Goal: Task Accomplishment & Management: Manage account settings

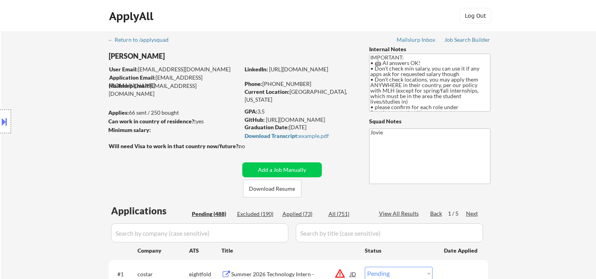
select select ""pending""
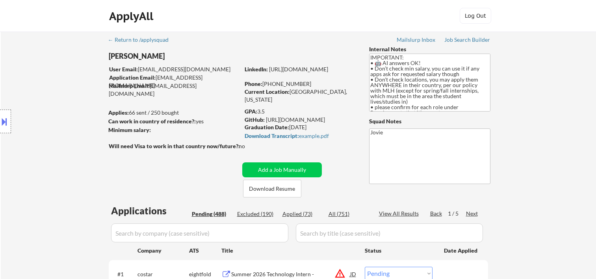
select select ""pending""
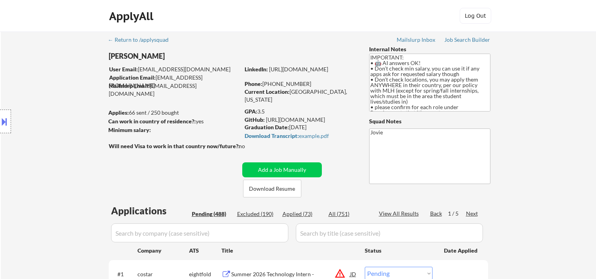
select select ""pending""
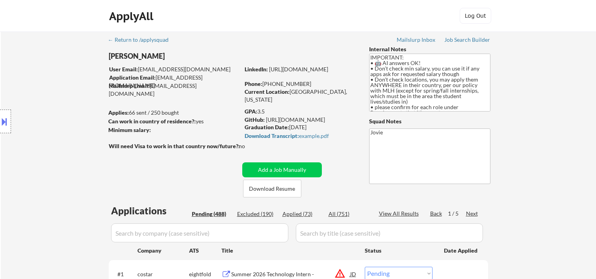
select select ""pending""
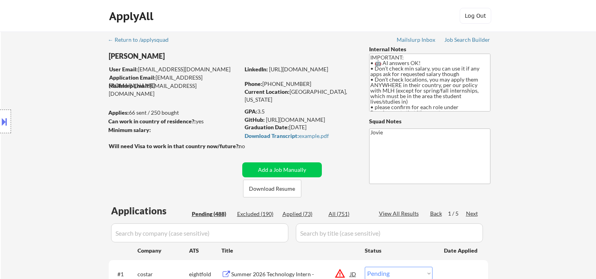
select select ""pending""
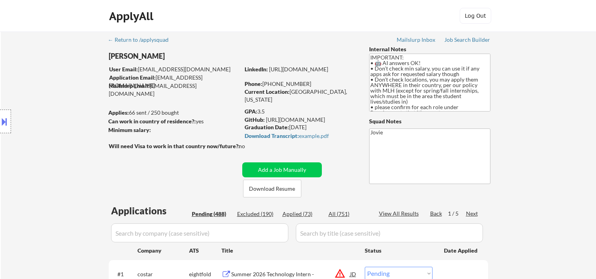
select select ""pending""
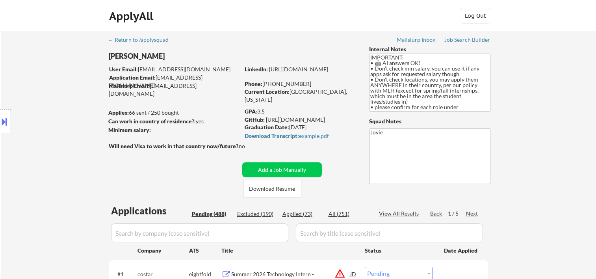
select select ""pending""
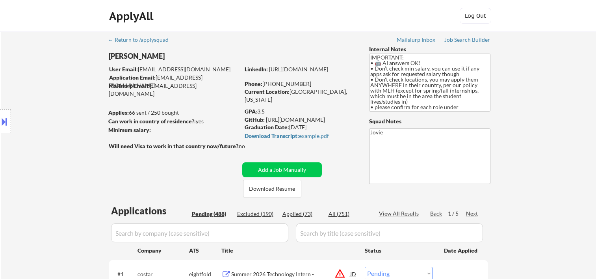
select select ""pending""
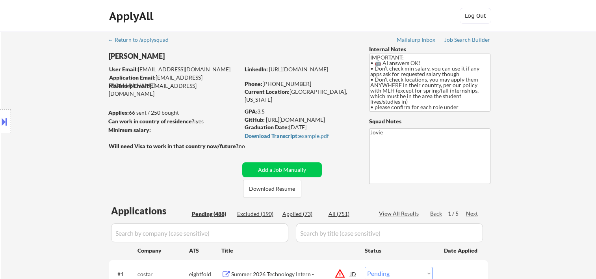
select select ""pending""
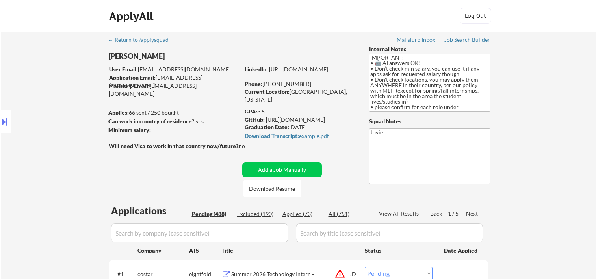
select select ""pending""
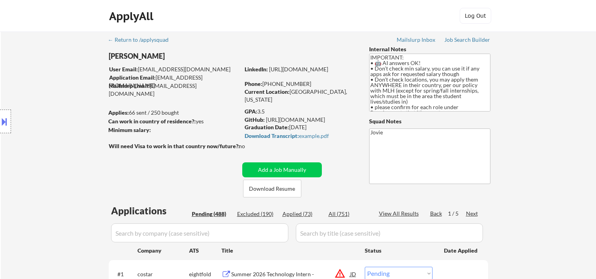
select select ""pending""
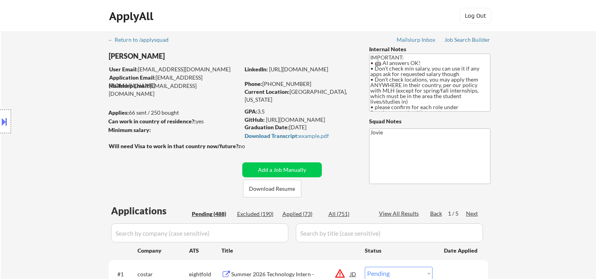
select select ""pending""
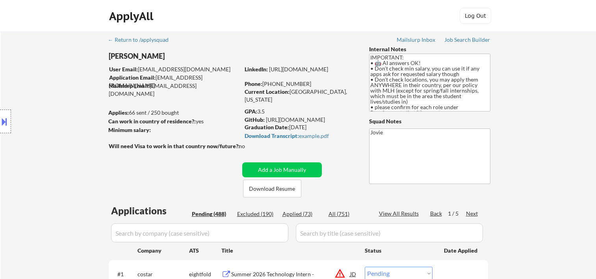
select select ""pending""
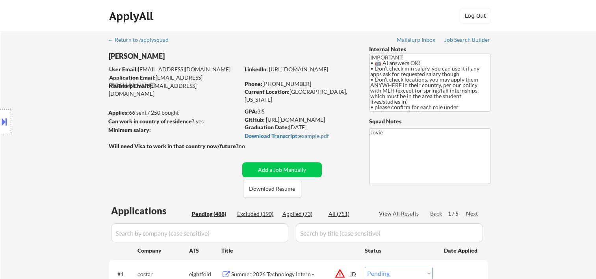
select select ""pending""
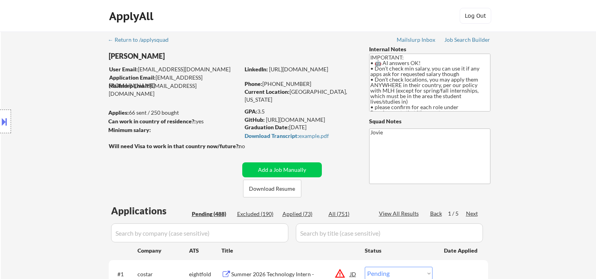
select select ""pending""
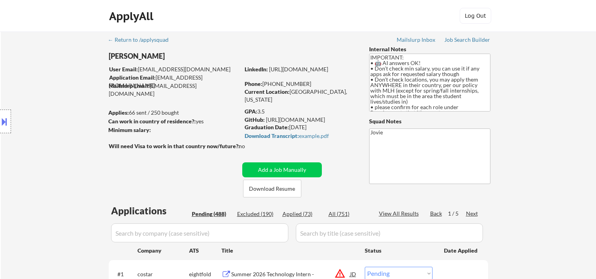
select select ""pending""
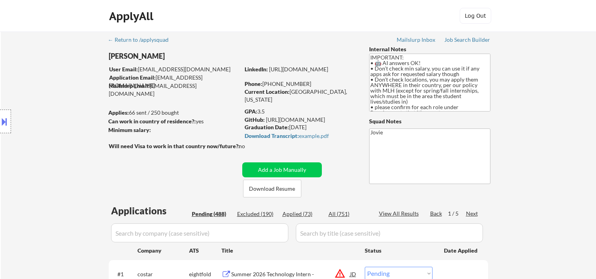
select select ""pending""
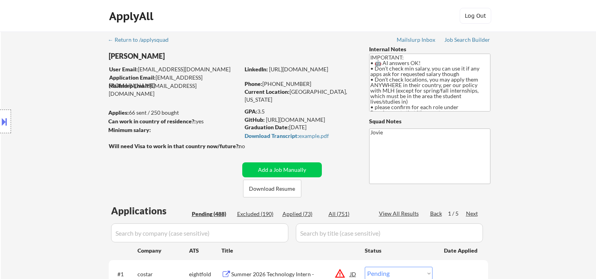
select select ""pending""
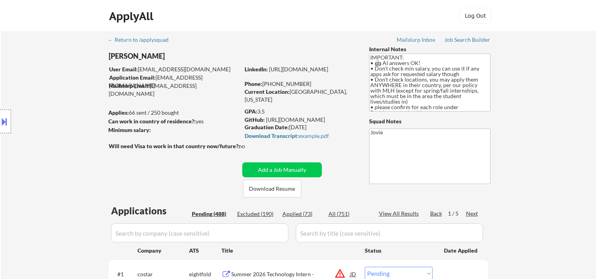
select select ""pending""
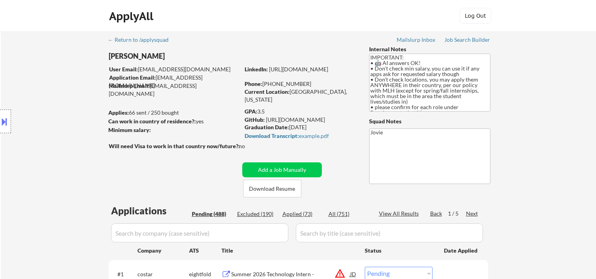
select select ""pending""
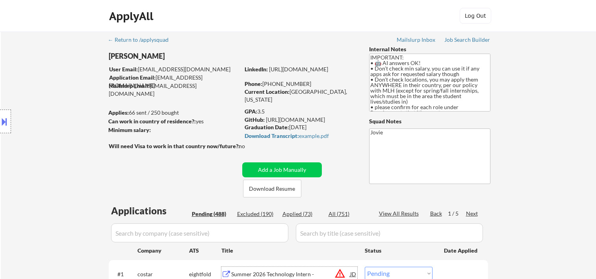
scroll to position [196, 0]
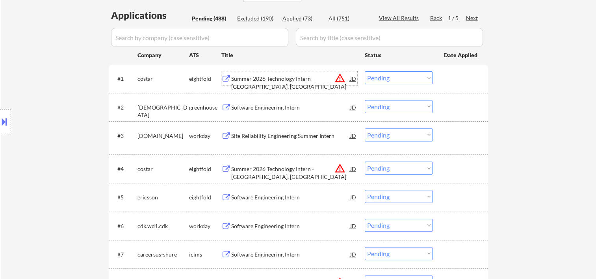
click at [439, 78] on div "#1 costar eightfold Summer 2026 Technology Intern - Irvine, CA JD warning_amber…" at bounding box center [297, 78] width 372 height 21
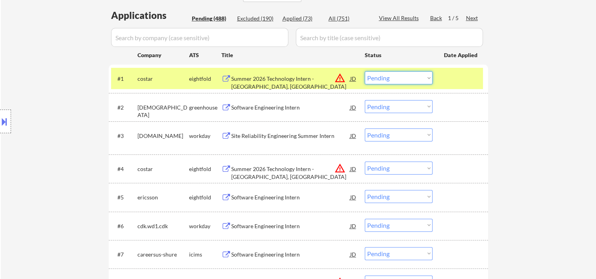
click at [430, 79] on select "Choose an option... Pending Applied Excluded (Questions) Excluded (Expired) Exc…" at bounding box center [399, 77] width 68 height 13
select select ""pending""
click at [365, 71] on select "Choose an option... Pending Applied Excluded (Questions) Excluded (Expired) Exc…" at bounding box center [399, 77] width 68 height 13
select select ""pending""
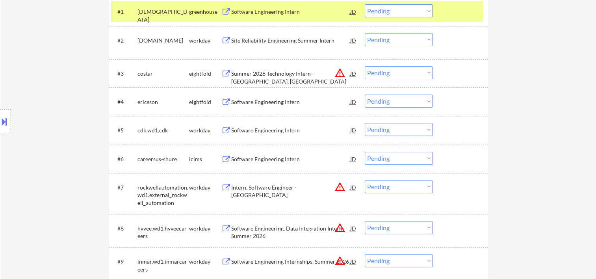
scroll to position [394, 0]
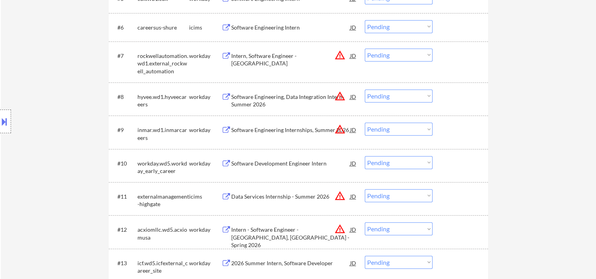
click at [449, 93] on div at bounding box center [461, 96] width 35 height 14
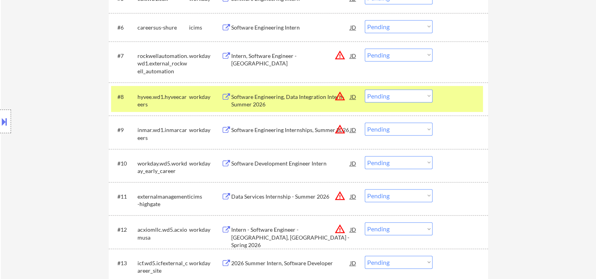
click at [292, 99] on div "Software Engineering, Data Integration Intern- Summer 2026" at bounding box center [290, 100] width 119 height 15
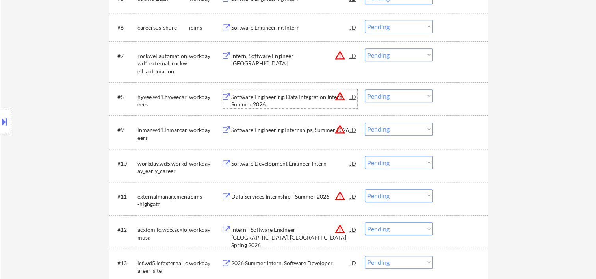
click at [449, 101] on div at bounding box center [461, 96] width 35 height 14
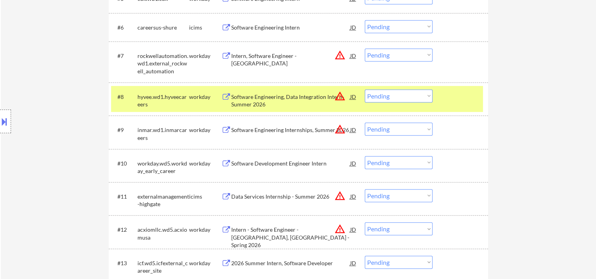
click at [429, 101] on select "Choose an option... Pending Applied Excluded (Questions) Excluded (Expired) Exc…" at bounding box center [399, 95] width 68 height 13
click at [365, 89] on select "Choose an option... Pending Applied Excluded (Questions) Excluded (Expired) Exc…" at bounding box center [399, 95] width 68 height 13
select select ""pending""
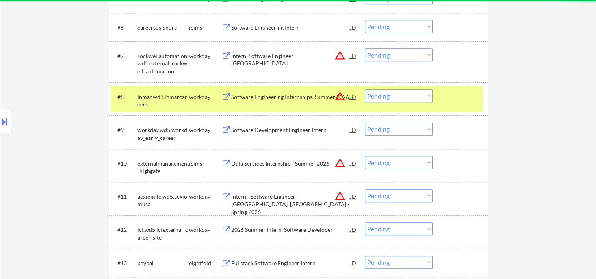
click at [444, 100] on div "#8 inmar.wd1.inmarcareers workday Software Engineering Internships, Summer 2026…" at bounding box center [297, 99] width 372 height 26
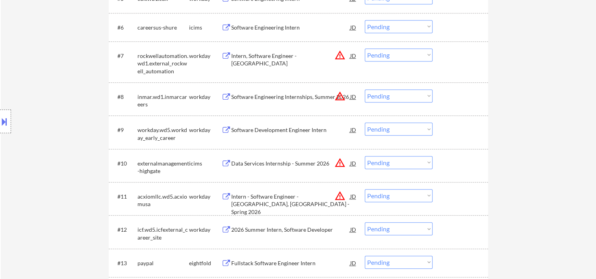
scroll to position [263, 0]
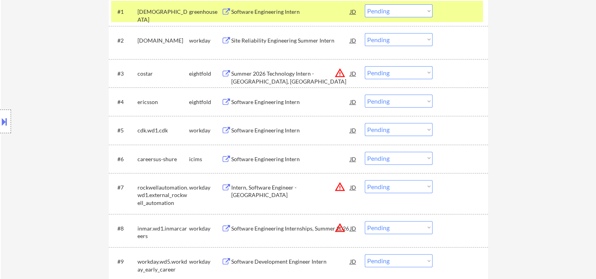
click at [456, 15] on div at bounding box center [461, 11] width 35 height 14
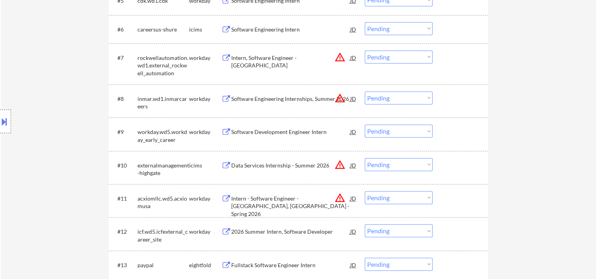
scroll to position [394, 0]
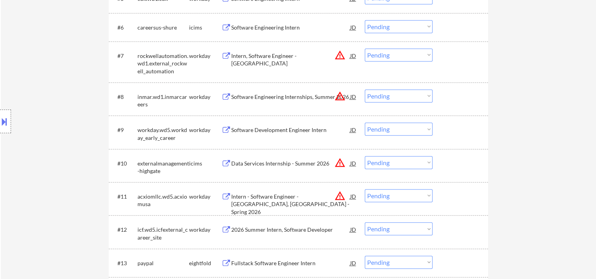
click at [470, 125] on div at bounding box center [461, 130] width 35 height 14
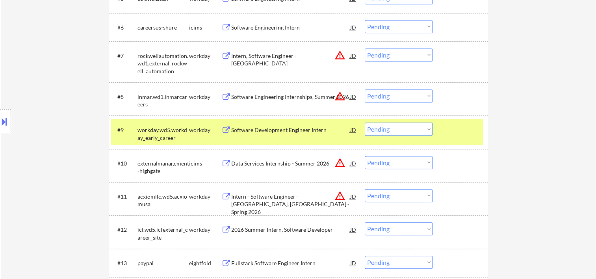
click at [302, 132] on div "Software Development Engineer Intern" at bounding box center [290, 130] width 119 height 8
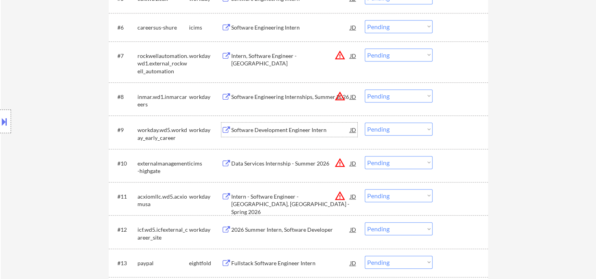
click at [460, 132] on div at bounding box center [461, 130] width 35 height 14
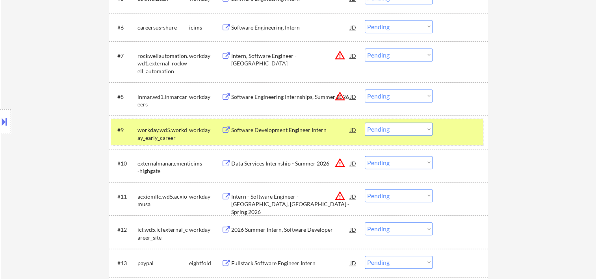
click at [420, 132] on select "Choose an option... Pending Applied Excluded (Questions) Excluded (Expired) Exc…" at bounding box center [399, 129] width 68 height 13
click at [365, 123] on select "Choose an option... Pending Applied Excluded (Questions) Excluded (Expired) Exc…" at bounding box center [399, 129] width 68 height 13
select select ""pending""
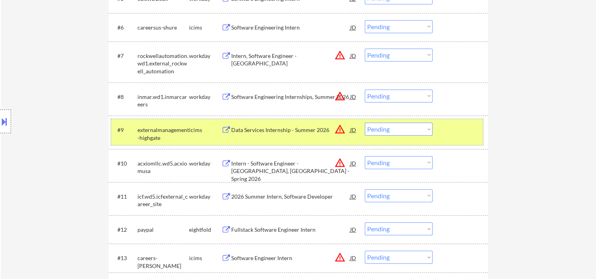
click at [452, 134] on div at bounding box center [461, 130] width 35 height 14
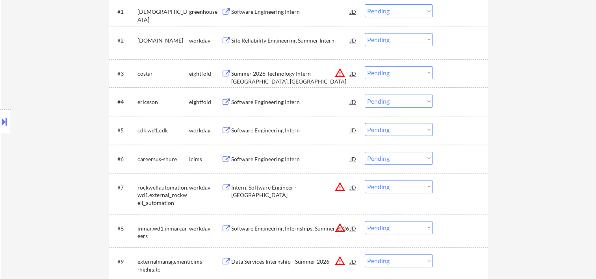
scroll to position [131, 0]
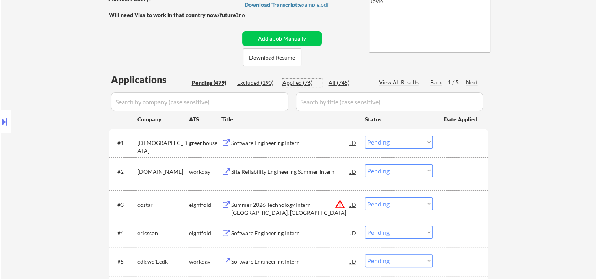
click at [295, 81] on div "Applied (76)" at bounding box center [302, 83] width 39 height 8
select select ""applied""
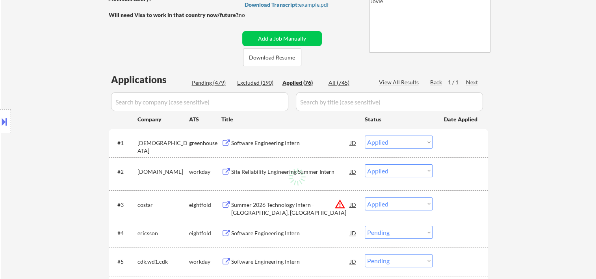
select select ""applied""
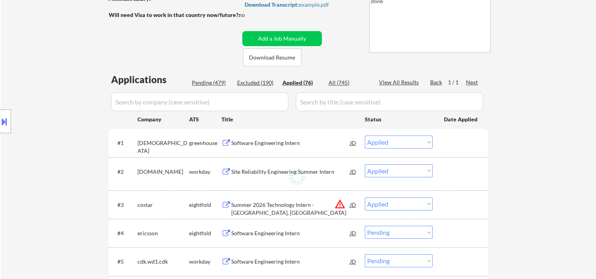
select select ""applied""
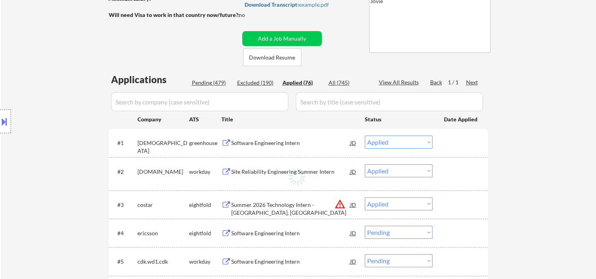
select select ""applied""
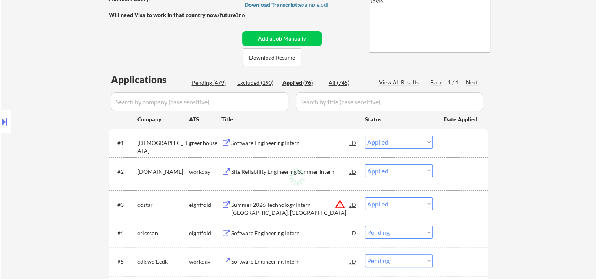
select select ""applied""
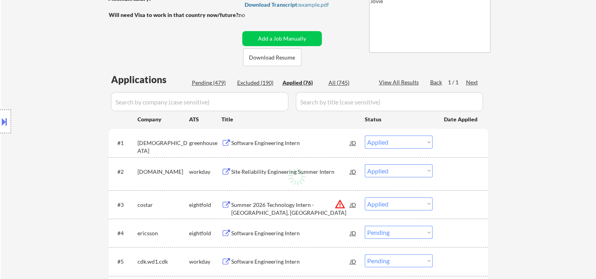
select select ""applied""
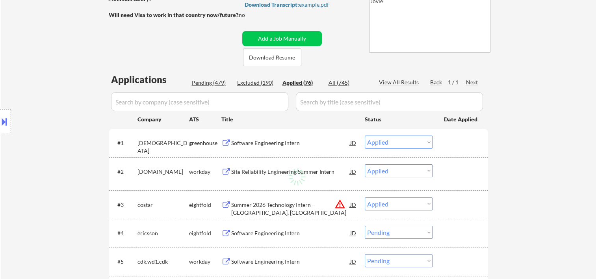
select select ""applied""
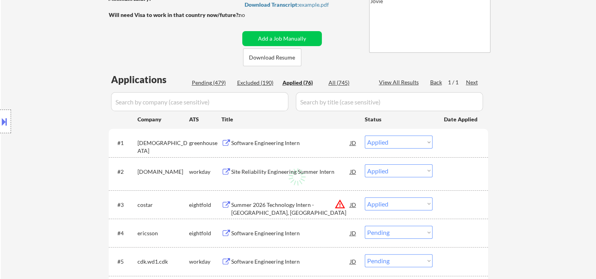
select select ""applied""
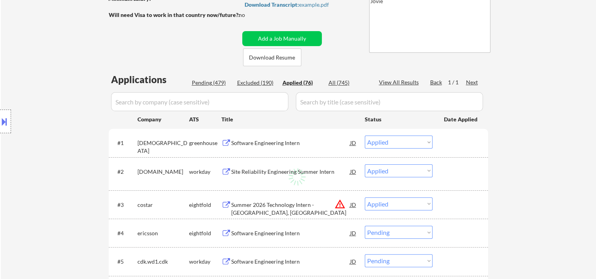
select select ""applied""
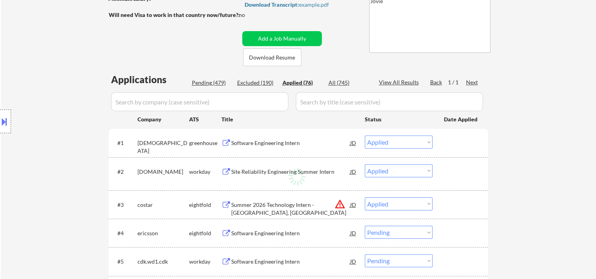
select select ""applied""
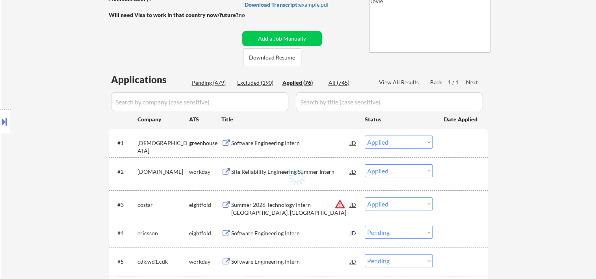
select select ""applied""
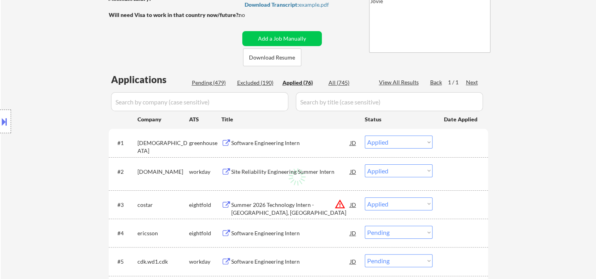
select select ""applied""
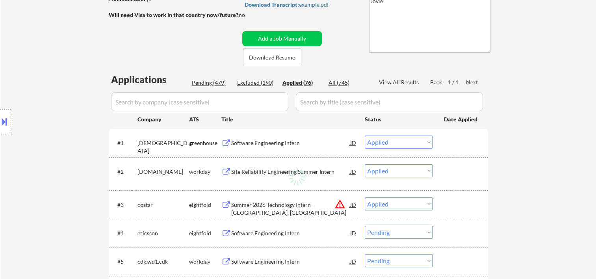
select select ""applied""
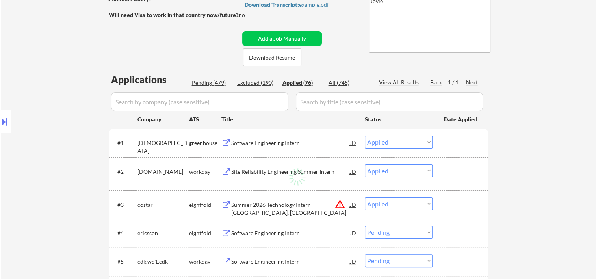
select select ""applied""
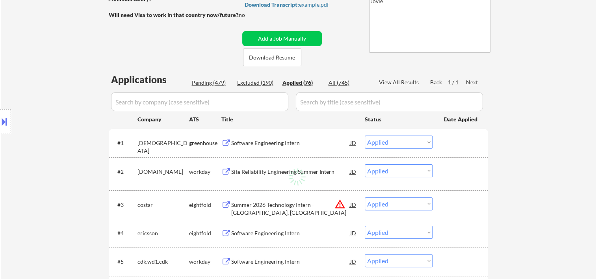
select select ""applied""
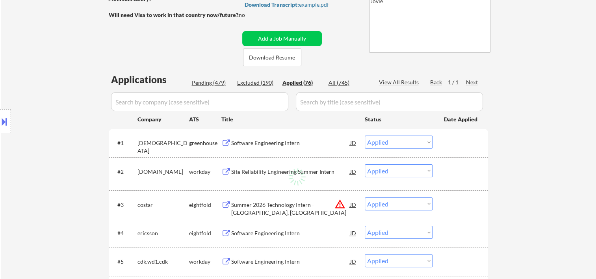
select select ""applied""
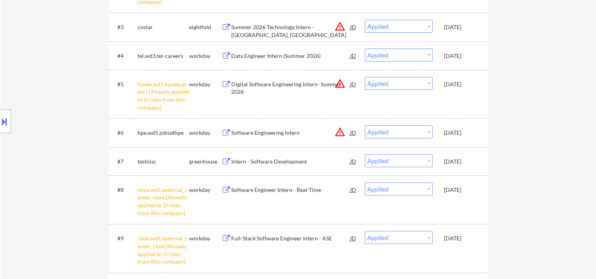
scroll to position [0, 0]
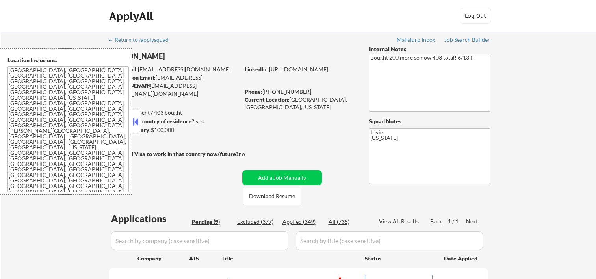
select select ""pending""
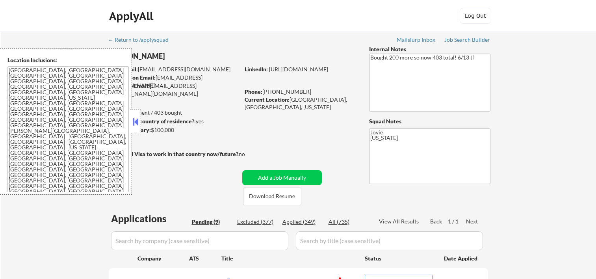
select select ""pending""
click at [136, 124] on button at bounding box center [135, 122] width 9 height 12
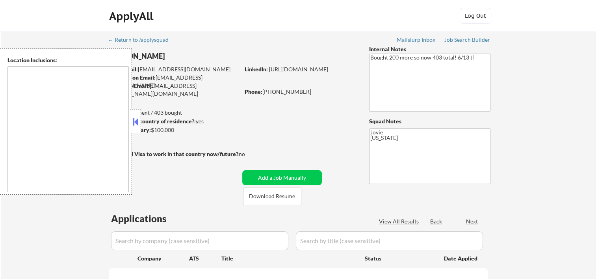
type textarea "[GEOGRAPHIC_DATA], [GEOGRAPHIC_DATA] [GEOGRAPHIC_DATA], [GEOGRAPHIC_DATA] [GEOG…"
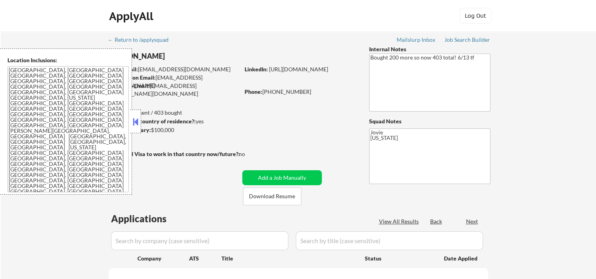
select select ""pending""
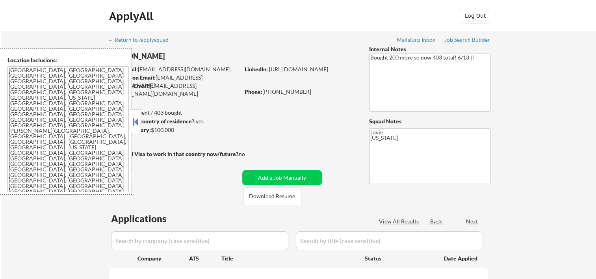
select select ""pending""
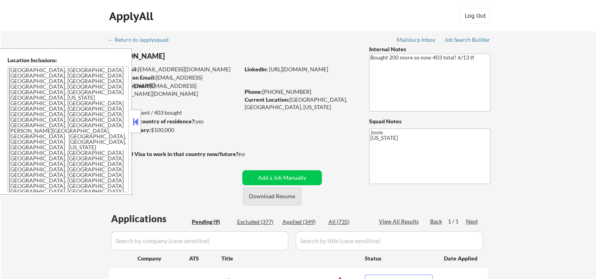
click at [281, 197] on button "Download Resume" at bounding box center [272, 197] width 58 height 18
click at [134, 118] on button at bounding box center [135, 122] width 9 height 12
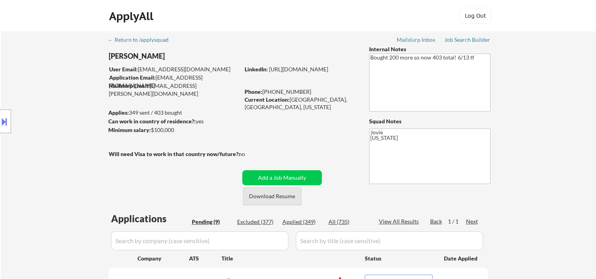
click at [262, 192] on button "Download Resume" at bounding box center [272, 197] width 58 height 18
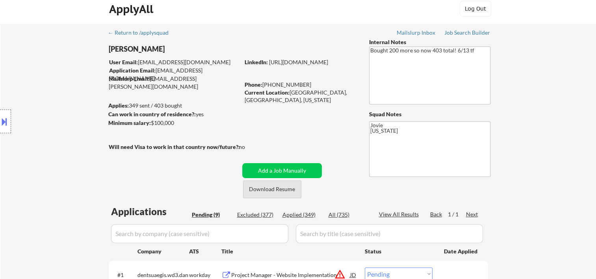
scroll to position [131, 0]
